Goal: Information Seeking & Learning: Learn about a topic

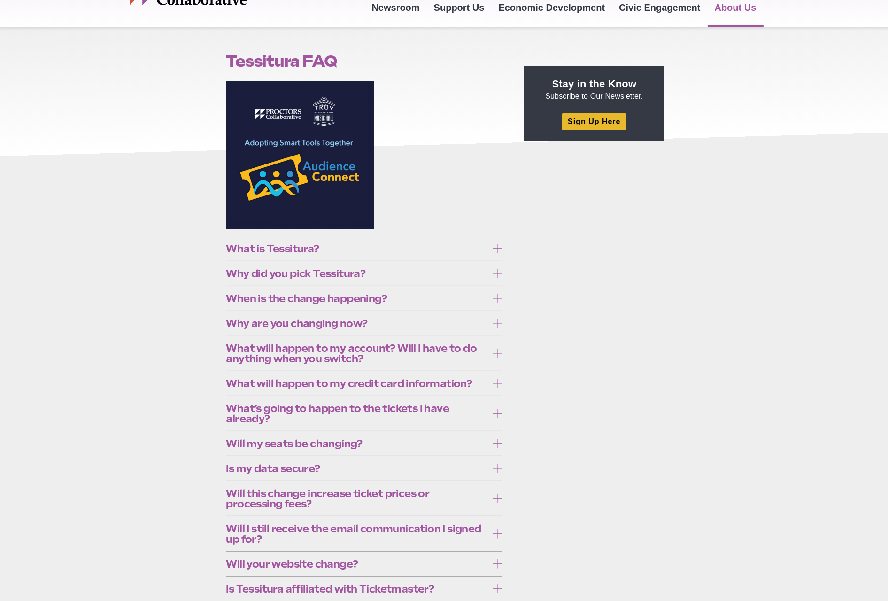
scroll to position [141, 0]
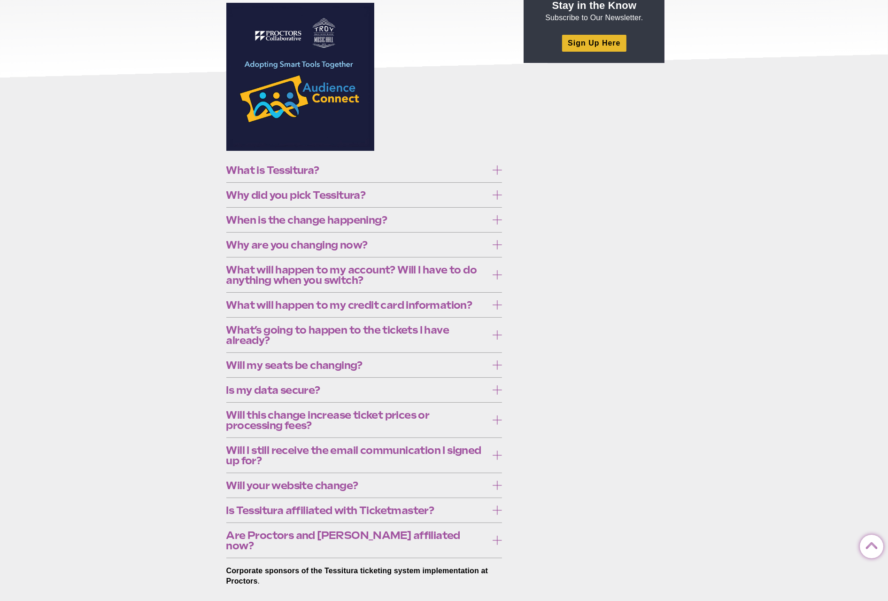
click at [397, 173] on span "What is Tessitura?" at bounding box center [357, 170] width 262 height 10
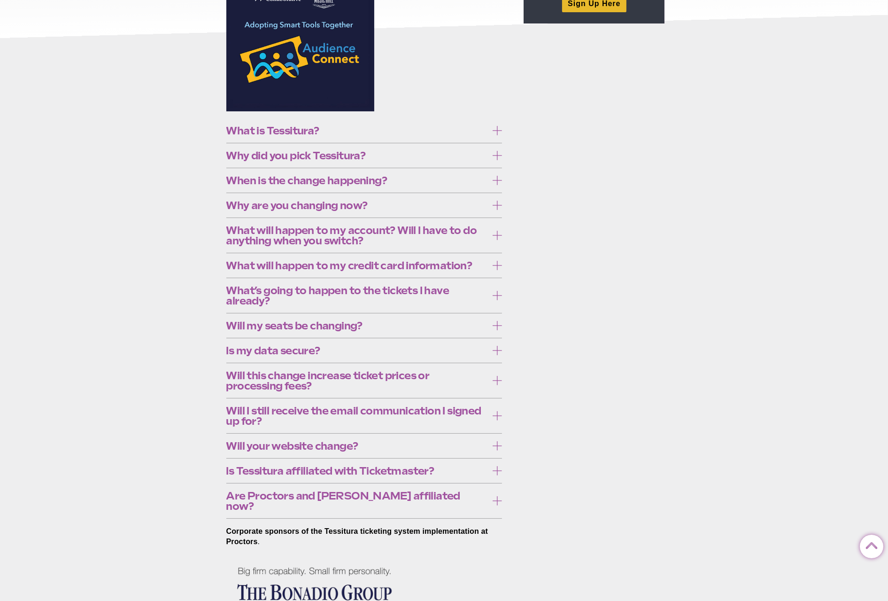
scroll to position [282, 0]
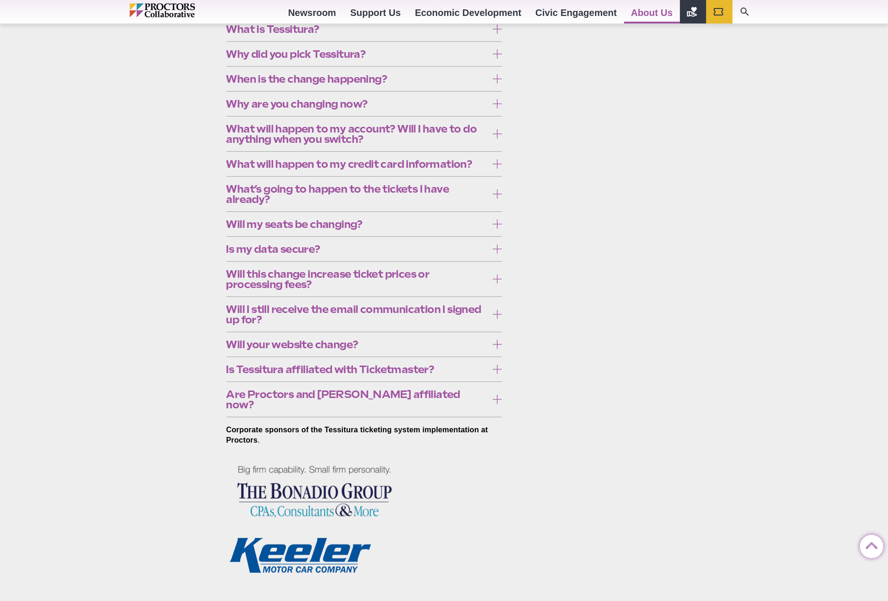
click at [411, 59] on span "Why did you pick Tessitura?" at bounding box center [357, 54] width 262 height 10
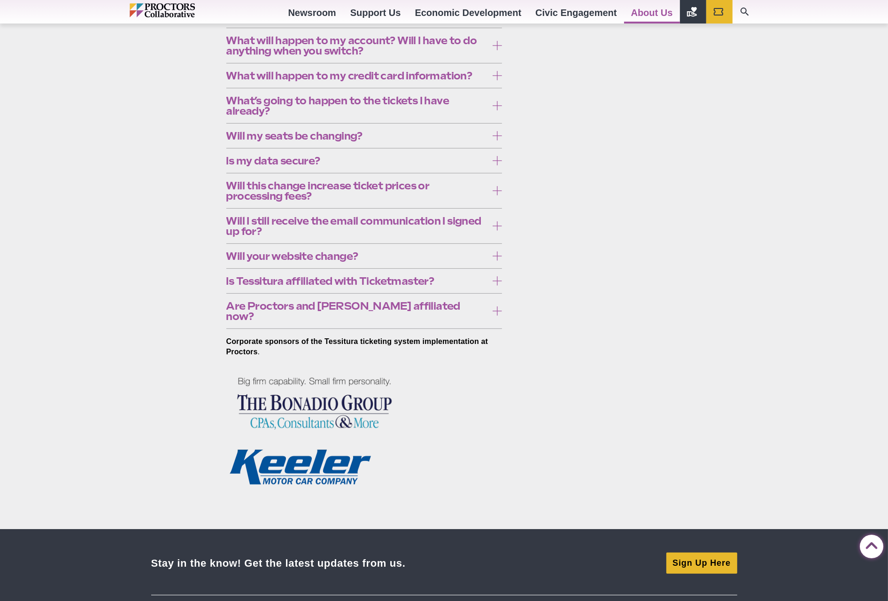
scroll to position [376, 0]
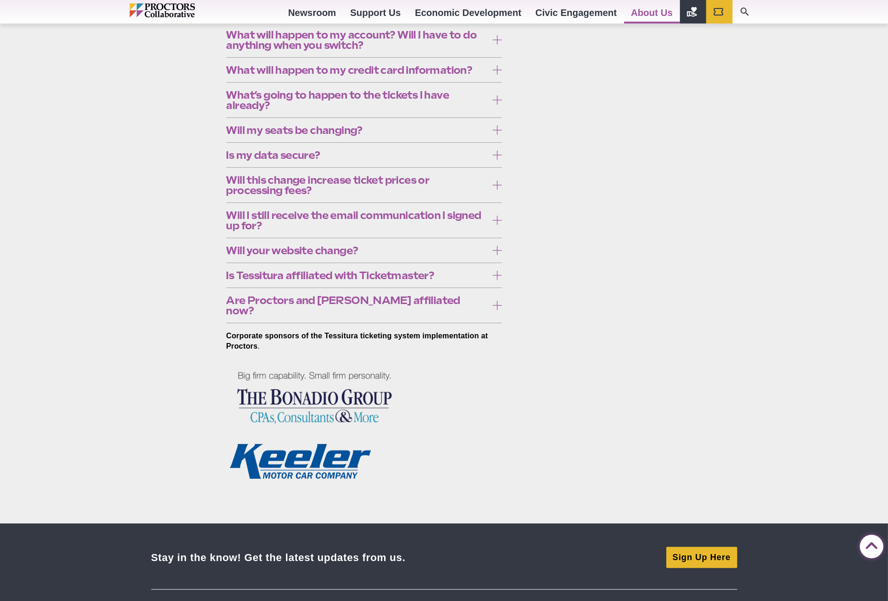
click at [413, 15] on span "Why are you changing now?" at bounding box center [357, 10] width 262 height 10
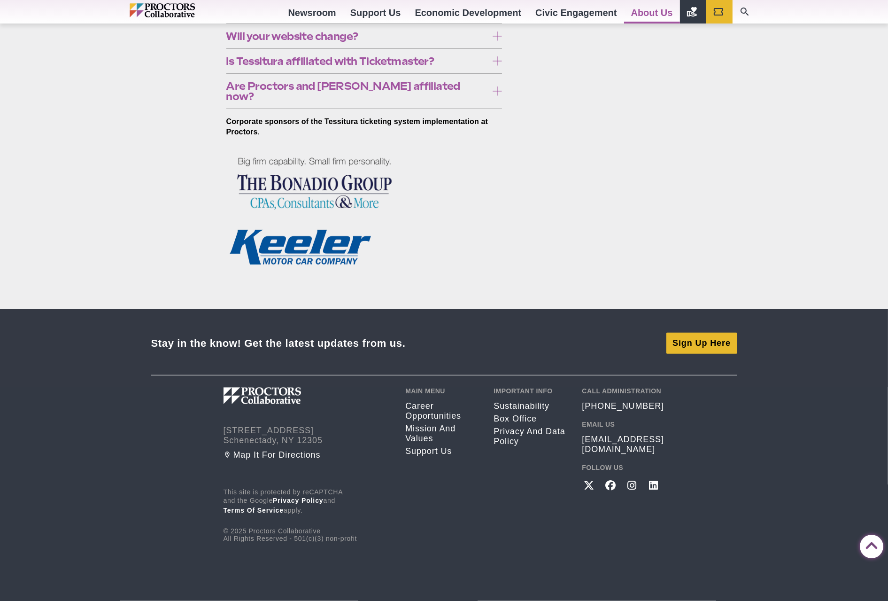
scroll to position [704, 0]
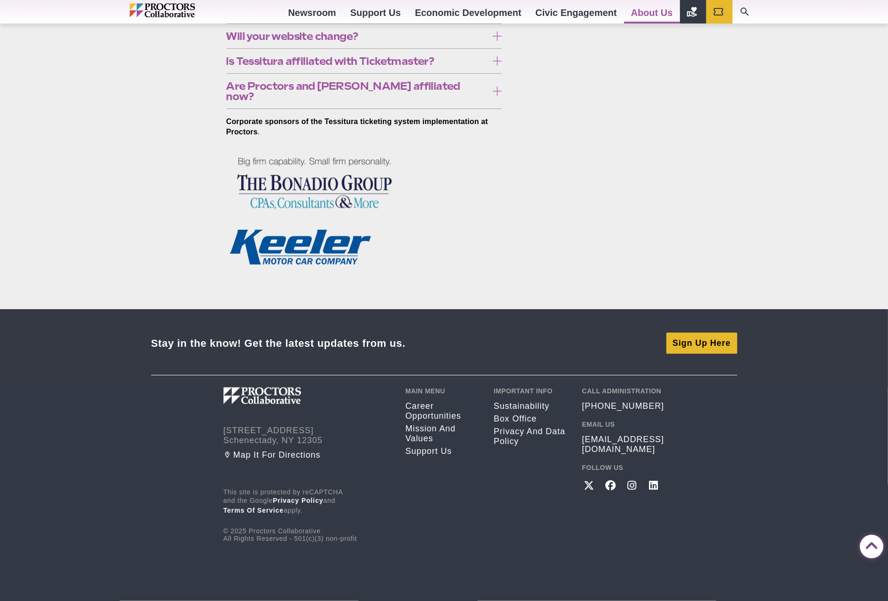
scroll to position [1268, 0]
click at [372, 16] on span "Will I still receive the email communication I signed up for?" at bounding box center [357, 6] width 262 height 21
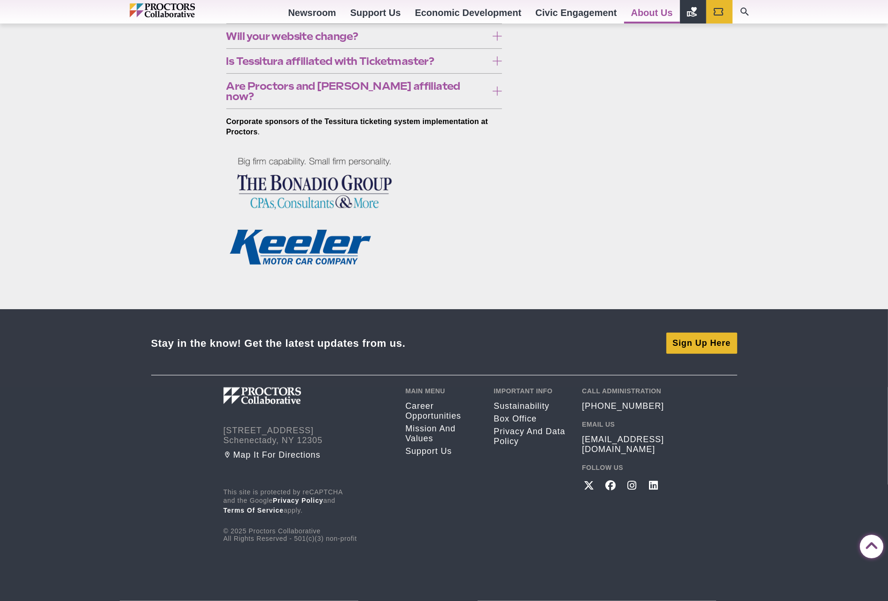
click at [453, 41] on span "Will your website change?" at bounding box center [357, 36] width 262 height 10
click at [449, 66] on span "Is Tessitura affiliated with Ticketmaster?" at bounding box center [357, 61] width 262 height 10
click at [447, 101] on span "Are Proctors and Troy affiliated now?" at bounding box center [357, 91] width 262 height 21
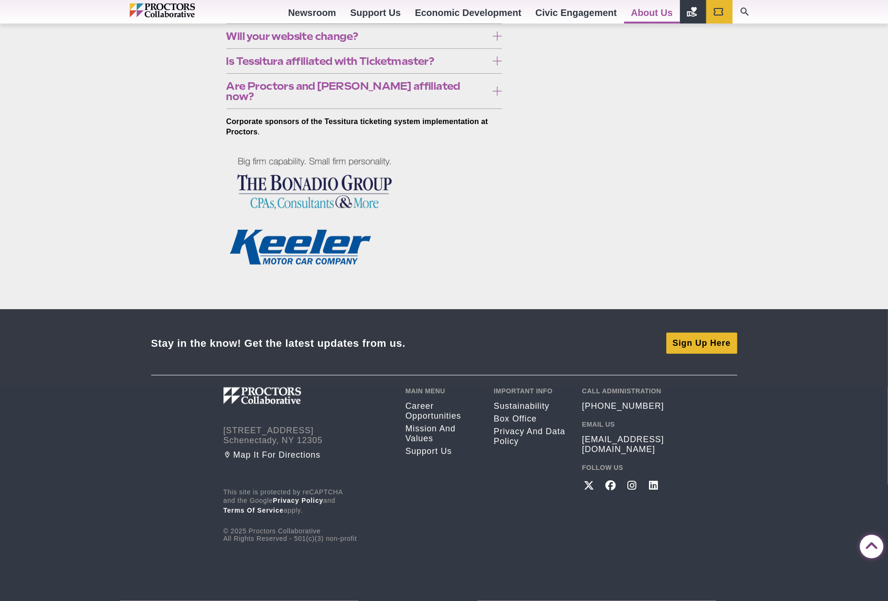
scroll to position [2125, 0]
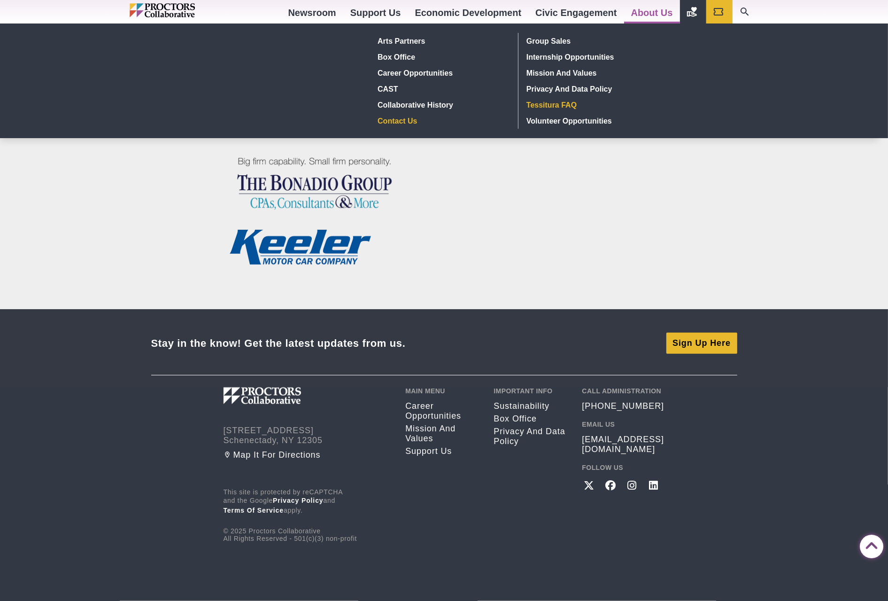
click at [400, 116] on link "Contact Us" at bounding box center [442, 121] width 137 height 16
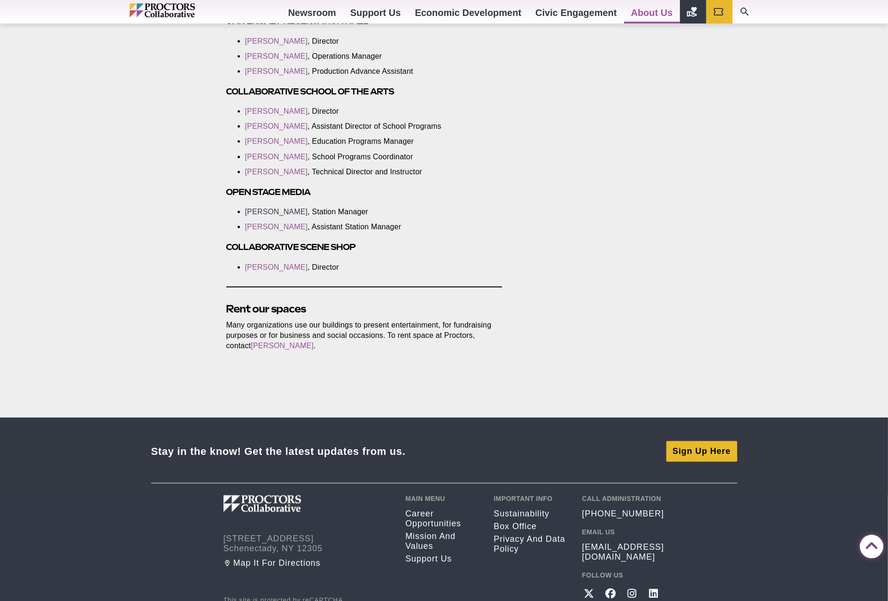
scroll to position [1784, 0]
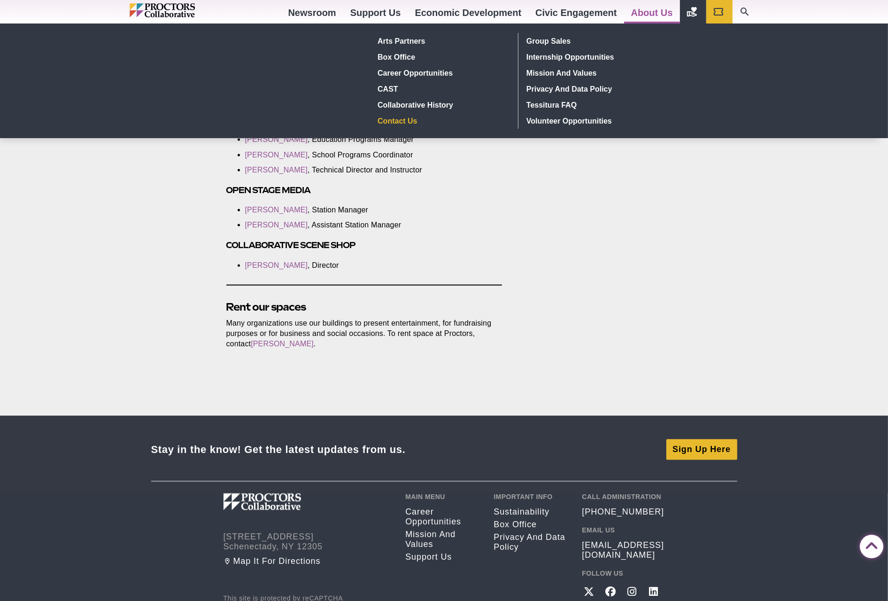
click at [636, 16] on link "About Us" at bounding box center [652, 12] width 56 height 25
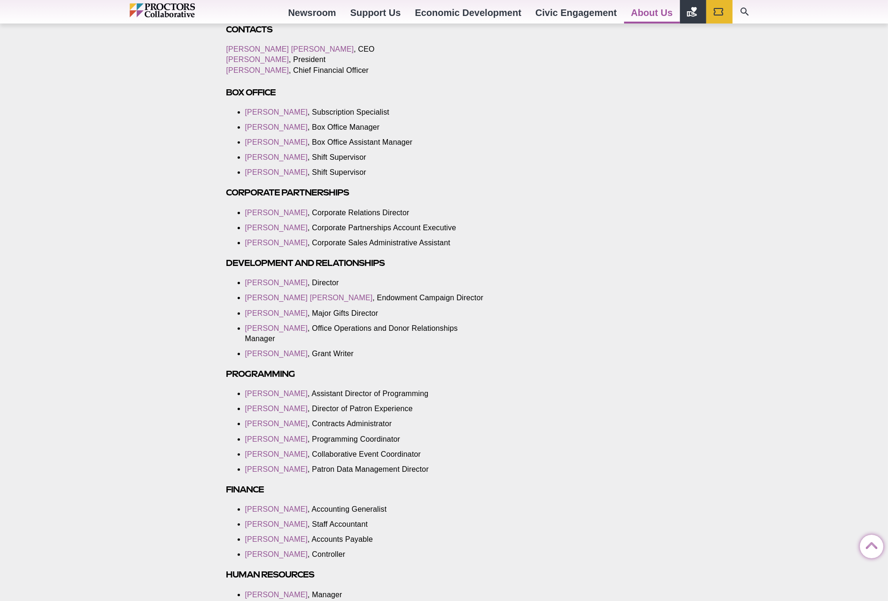
scroll to position [563, 0]
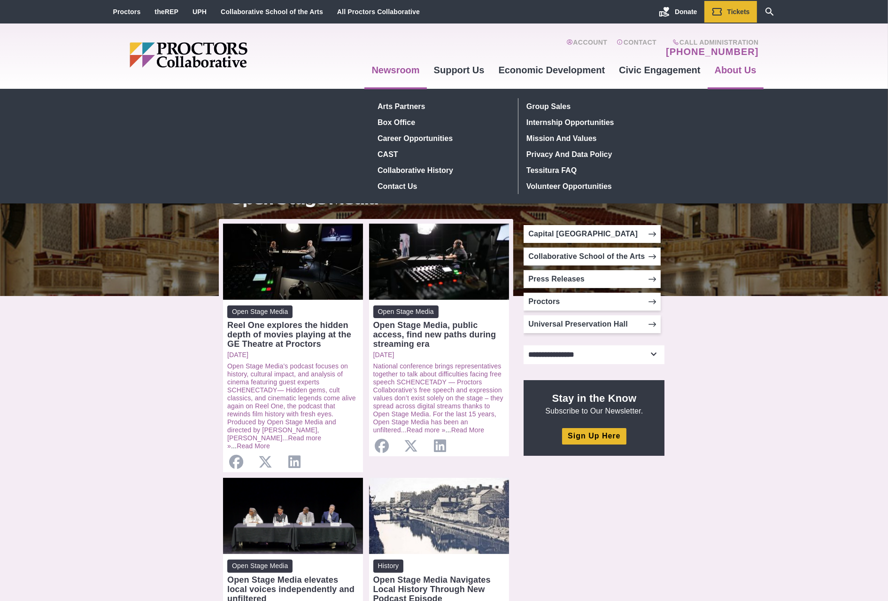
click at [734, 72] on link "About Us" at bounding box center [736, 69] width 56 height 25
